Goal: Complete application form: Complete application form

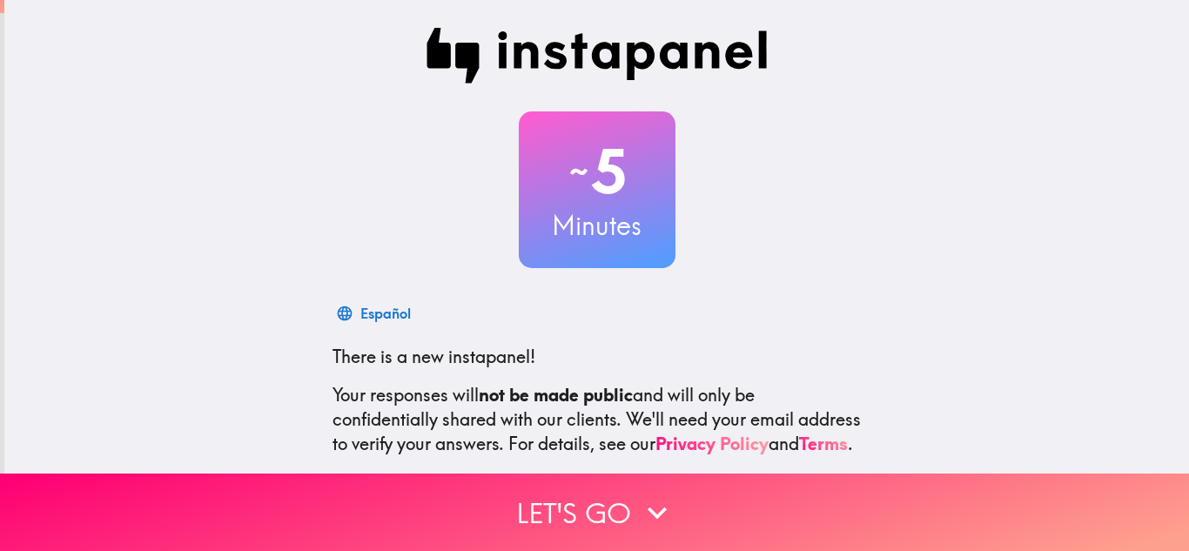
scroll to position [173, 0]
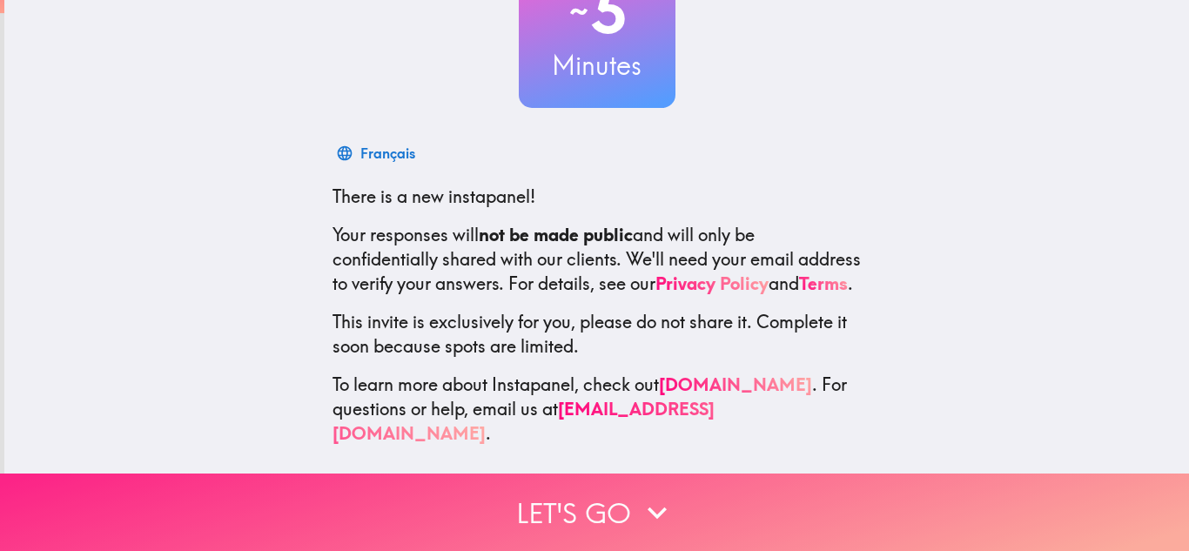
click at [576, 501] on button "Let's go" at bounding box center [594, 512] width 1189 height 77
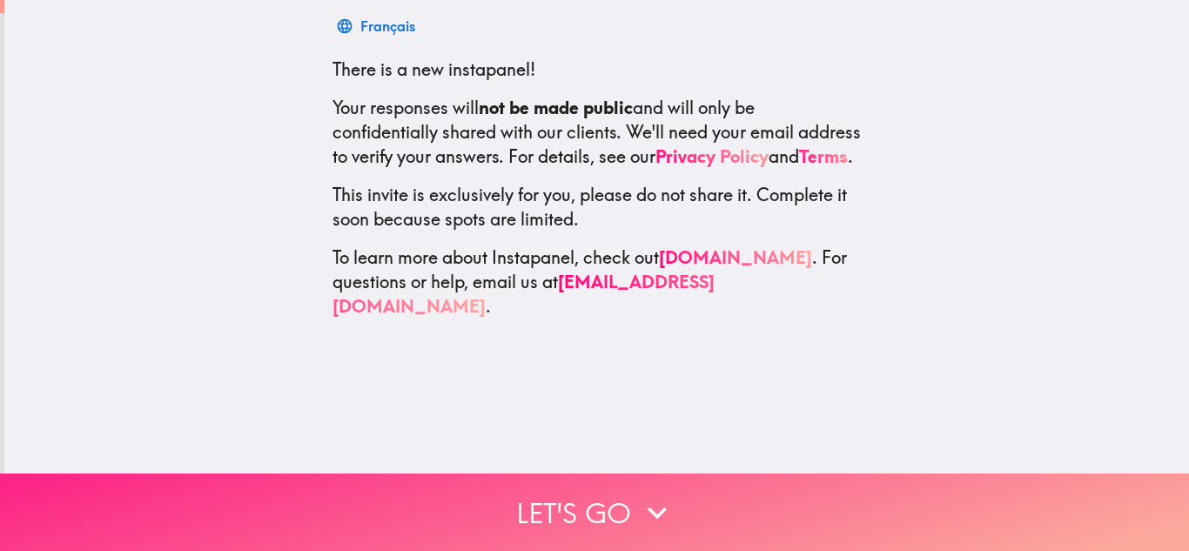
scroll to position [0, 0]
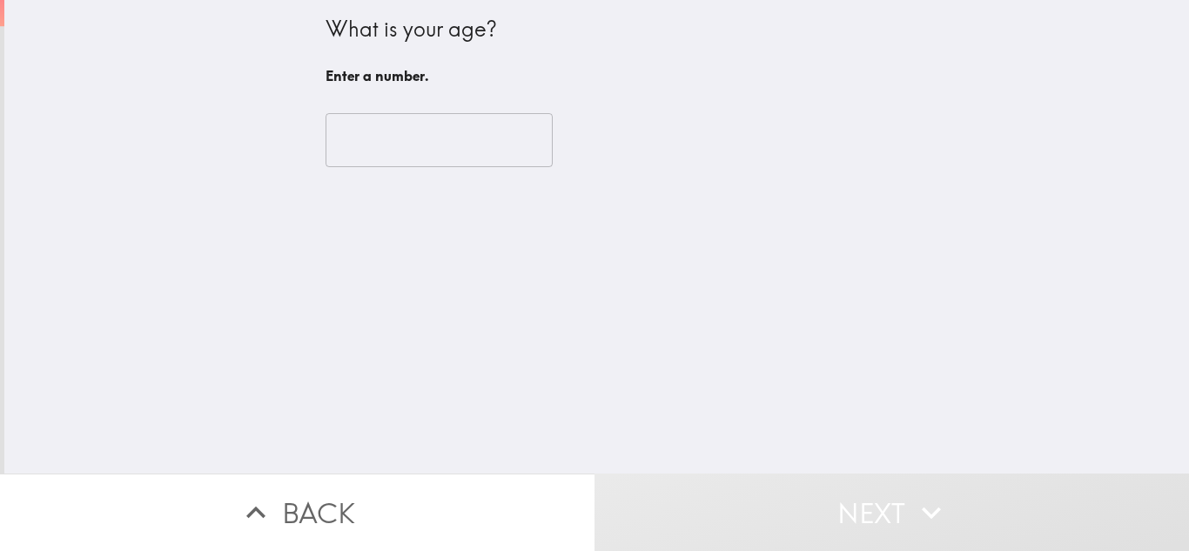
click at [402, 157] on input "number" at bounding box center [439, 140] width 227 height 54
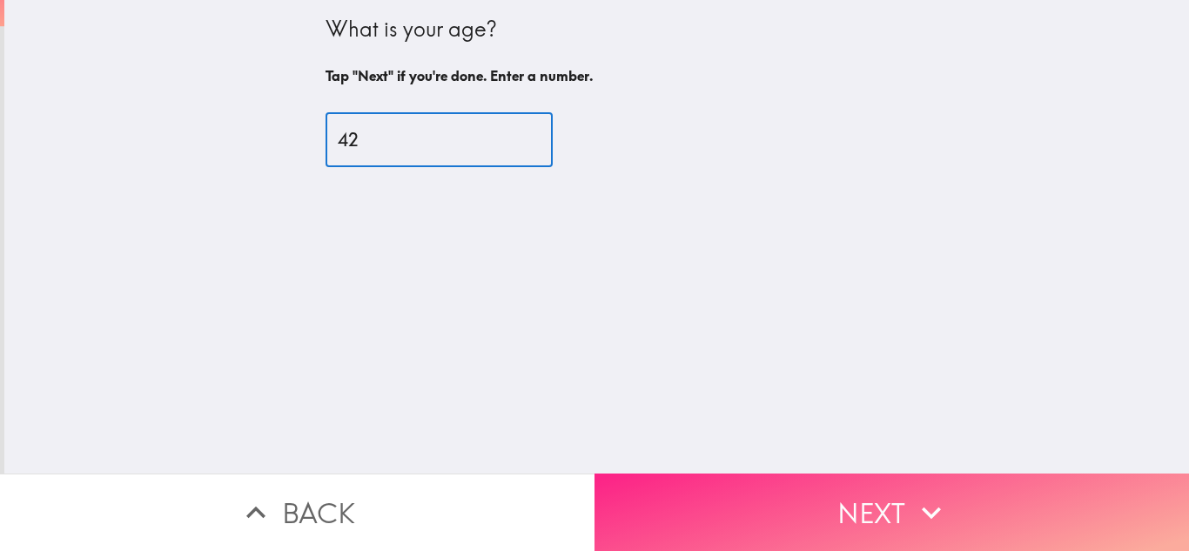
type input "42"
click at [857, 499] on button "Next" at bounding box center [892, 512] width 595 height 77
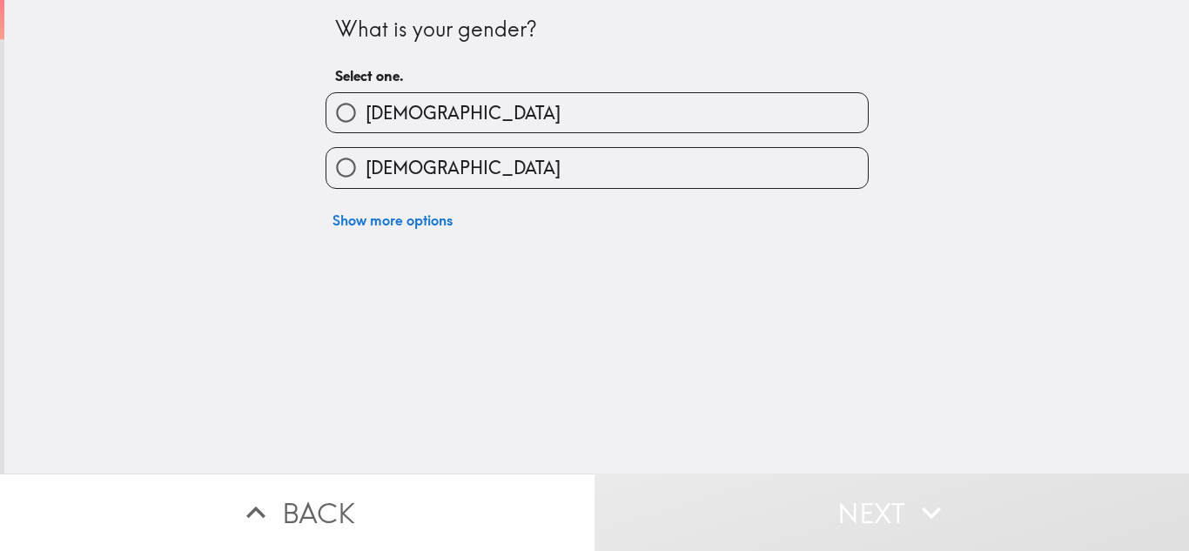
click at [401, 169] on span "[DEMOGRAPHIC_DATA]" at bounding box center [463, 168] width 195 height 24
click at [366, 169] on input "[DEMOGRAPHIC_DATA]" at bounding box center [345, 167] width 39 height 39
radio input "true"
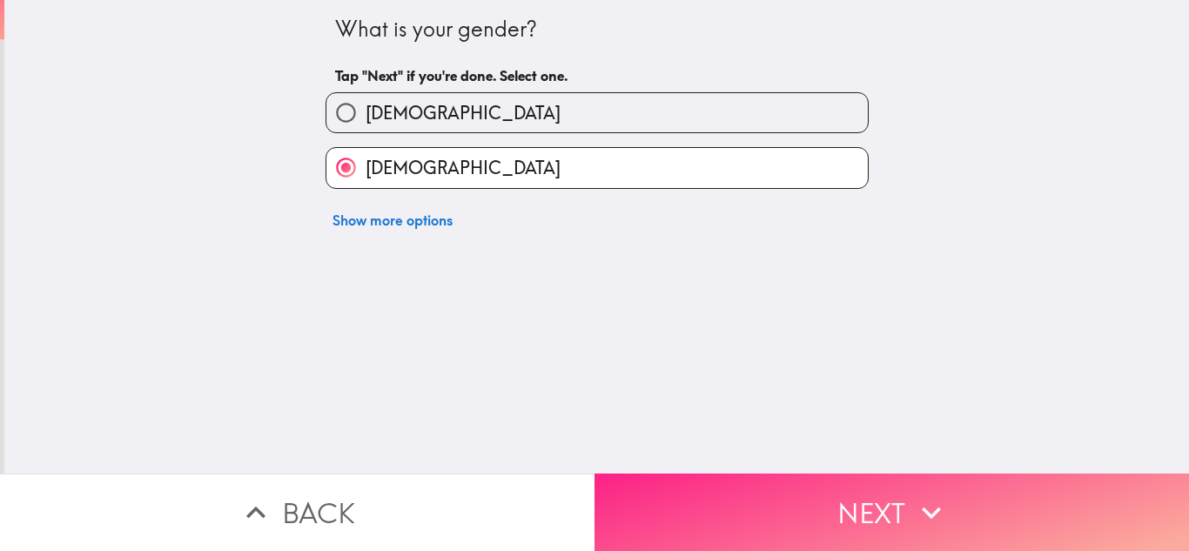
click at [831, 503] on button "Next" at bounding box center [892, 512] width 595 height 77
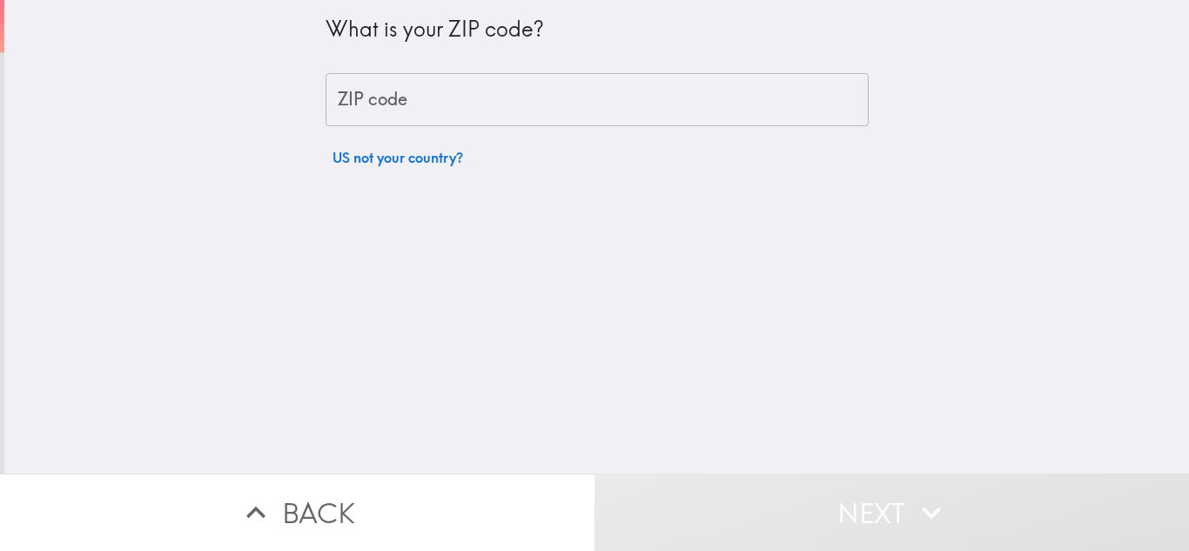
click at [404, 98] on input "ZIP code" at bounding box center [597, 100] width 543 height 54
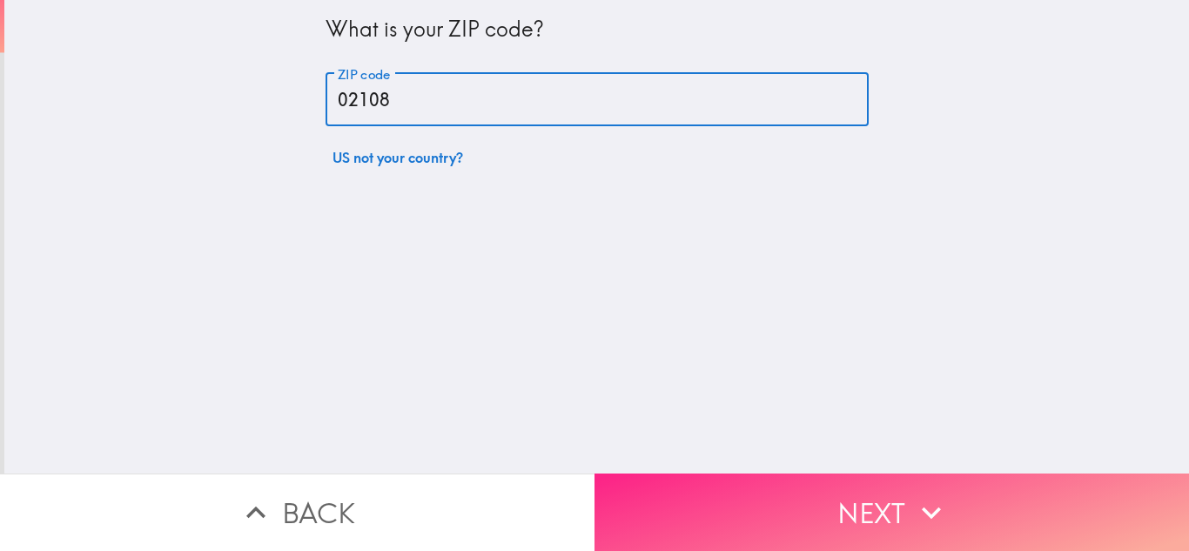
type input "02108"
click at [881, 498] on button "Next" at bounding box center [892, 512] width 595 height 77
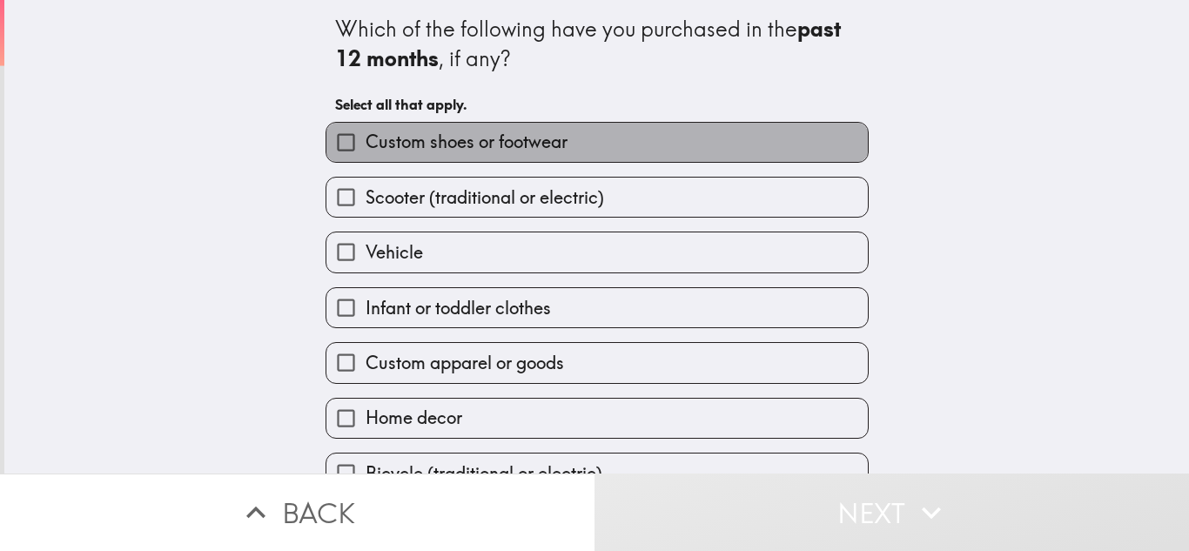
click at [476, 145] on span "Custom shoes or footwear" at bounding box center [467, 142] width 202 height 24
click at [366, 145] on input "Custom shoes or footwear" at bounding box center [345, 142] width 39 height 39
checkbox input "true"
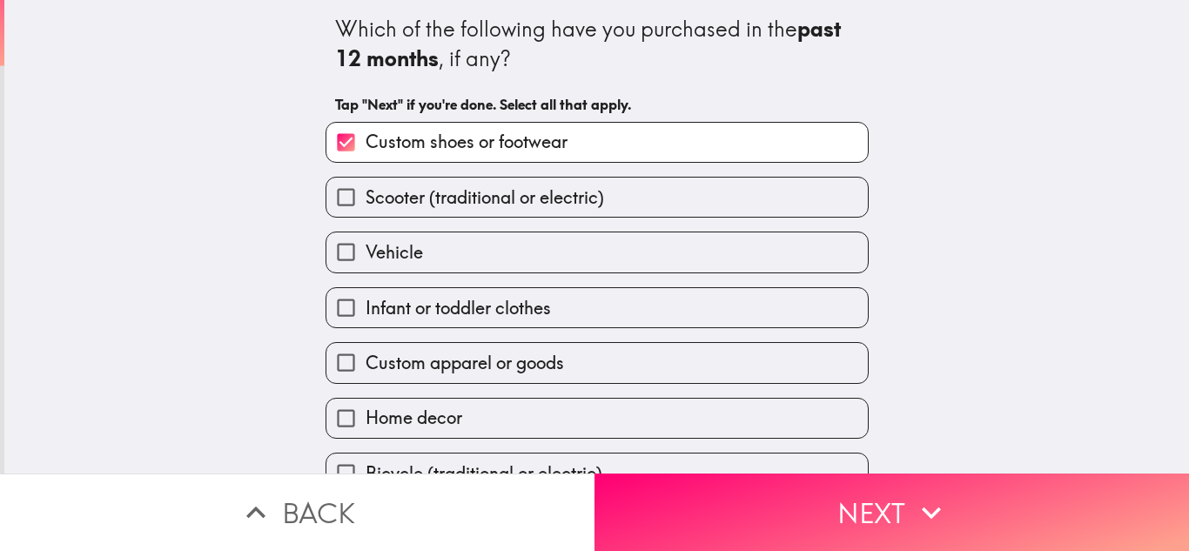
click at [470, 204] on span "Scooter (traditional or electric)" at bounding box center [485, 197] width 239 height 24
click at [366, 204] on input "Scooter (traditional or electric)" at bounding box center [345, 197] width 39 height 39
checkbox input "true"
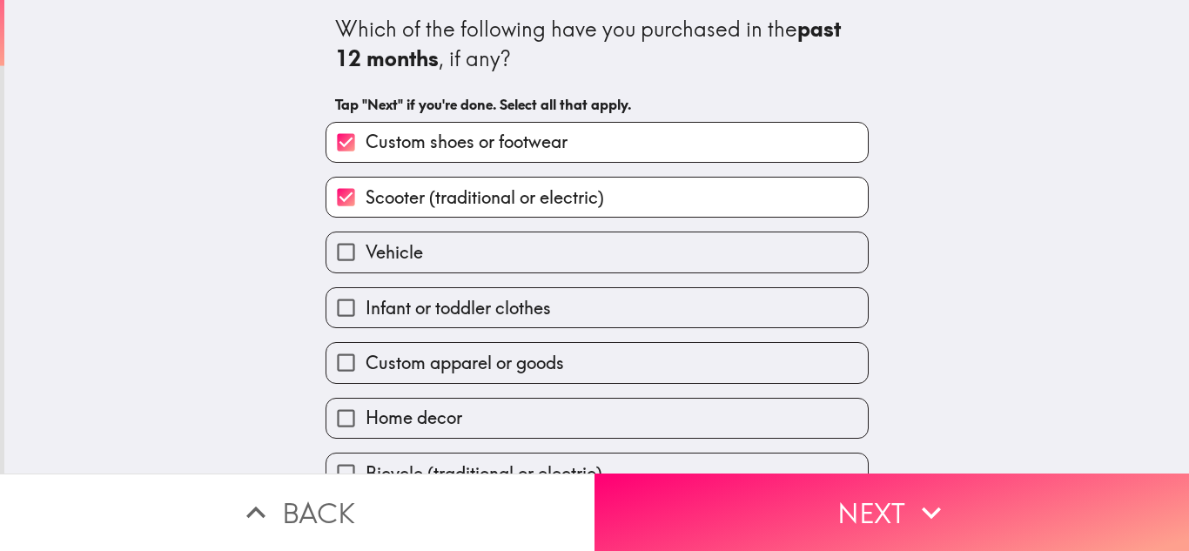
scroll to position [89, 0]
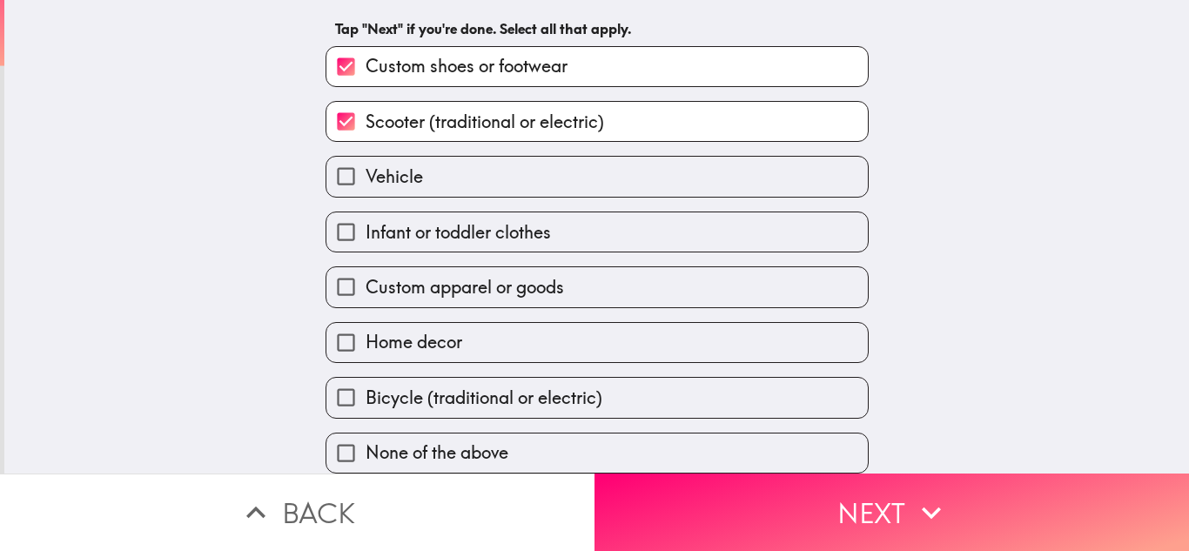
click at [528, 222] on span "Infant or toddler clothes" at bounding box center [458, 232] width 185 height 24
click at [366, 222] on input "Infant or toddler clothes" at bounding box center [345, 231] width 39 height 39
checkbox input "true"
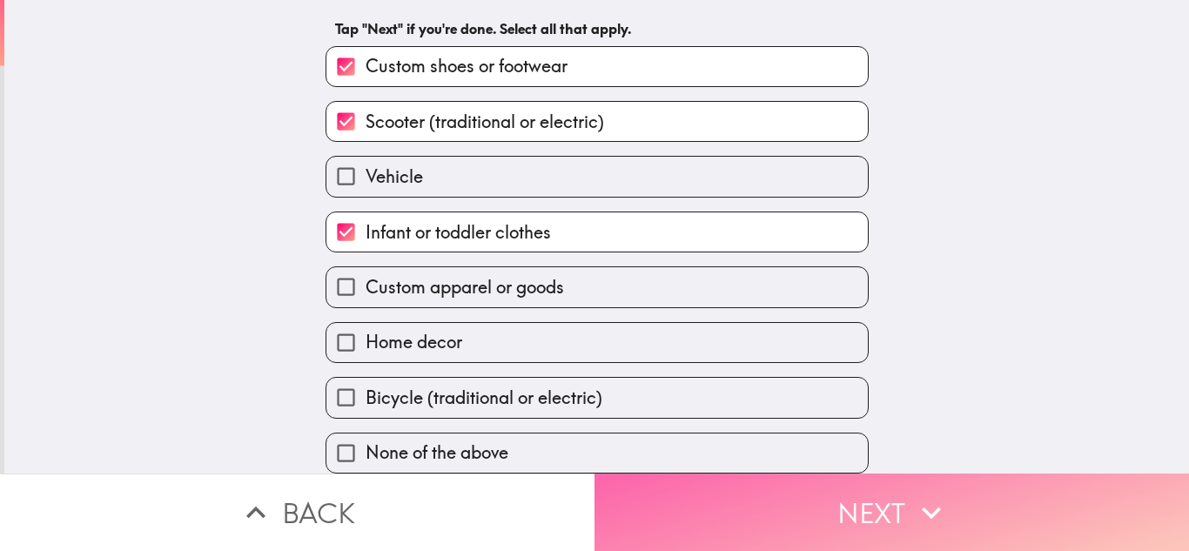
click at [868, 509] on button "Next" at bounding box center [892, 512] width 595 height 77
